Goal: Information Seeking & Learning: Learn about a topic

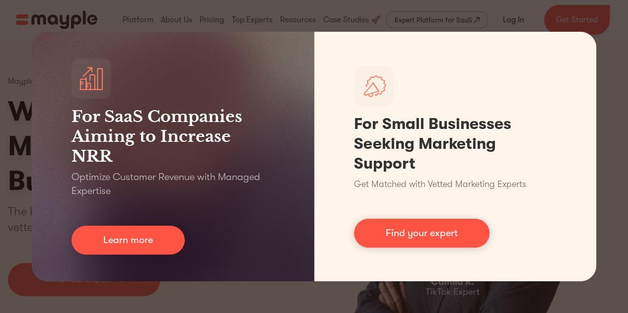
click at [425, 27] on div "For SaaS Companies Aiming to Increase NRR Optimize Customer Revenue with Manage…" at bounding box center [314, 156] width 628 height 313
click at [407, 4] on div "For SaaS Companies Aiming to Increase NRR Optimize Customer Revenue with Manage…" at bounding box center [314, 156] width 628 height 313
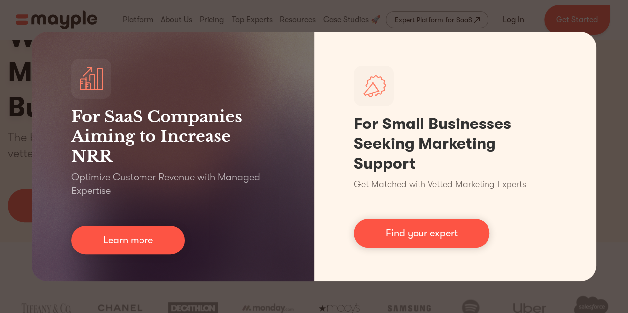
scroll to position [100, 0]
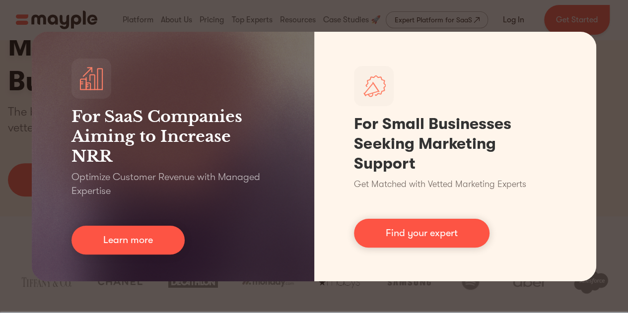
click at [458, 291] on div "For SaaS Companies Aiming to Increase NRR Optimize Customer Revenue with Manage…" at bounding box center [314, 156] width 628 height 313
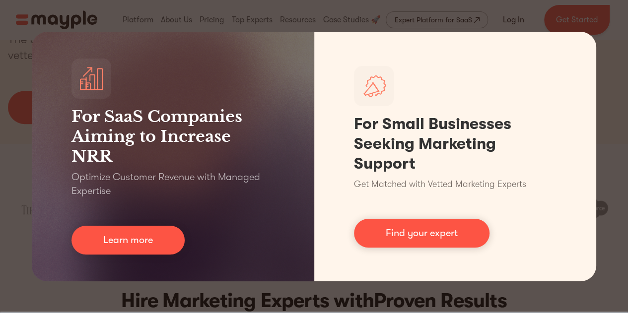
scroll to position [0, 0]
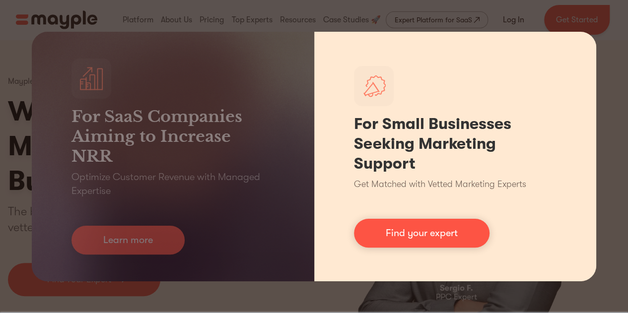
click at [588, 43] on div "For Small Businesses Seeking Marketing Support Get Matched with Vetted Marketin…" at bounding box center [455, 157] width 283 height 250
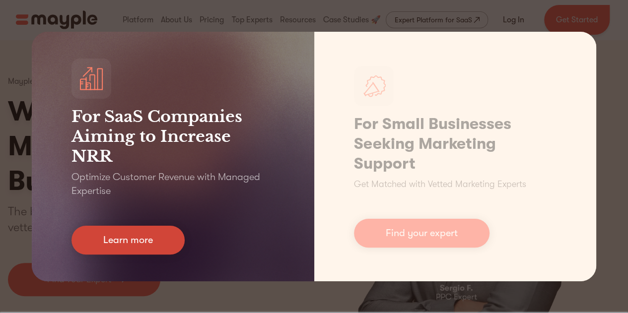
click at [100, 237] on link "Learn more" at bounding box center [128, 240] width 113 height 29
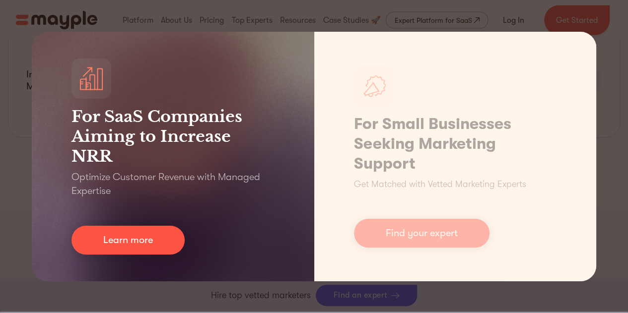
scroll to position [1007, 0]
